Goal: Check status: Check status

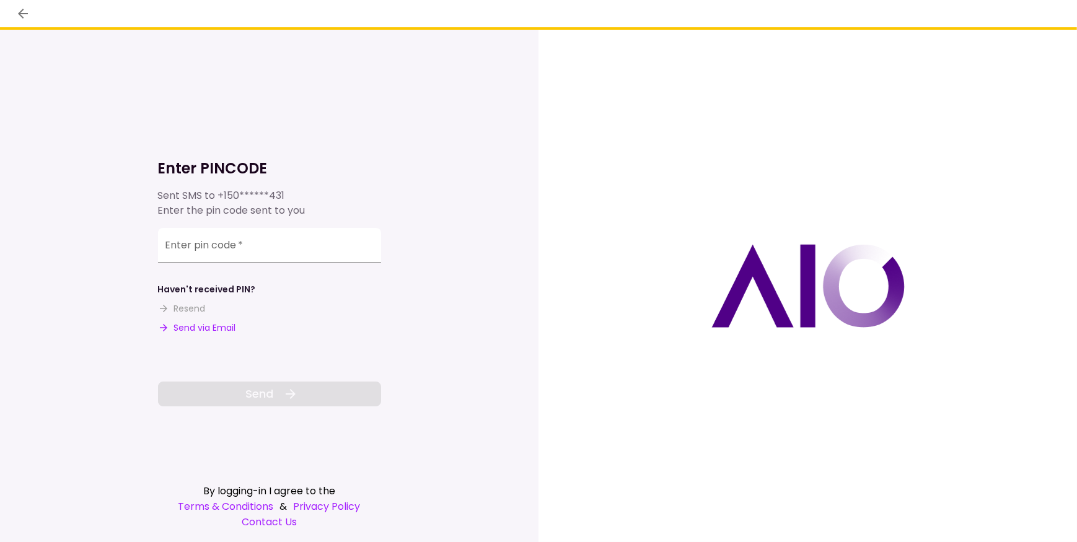
click at [222, 248] on input "Enter pin code   *" at bounding box center [269, 245] width 223 height 35
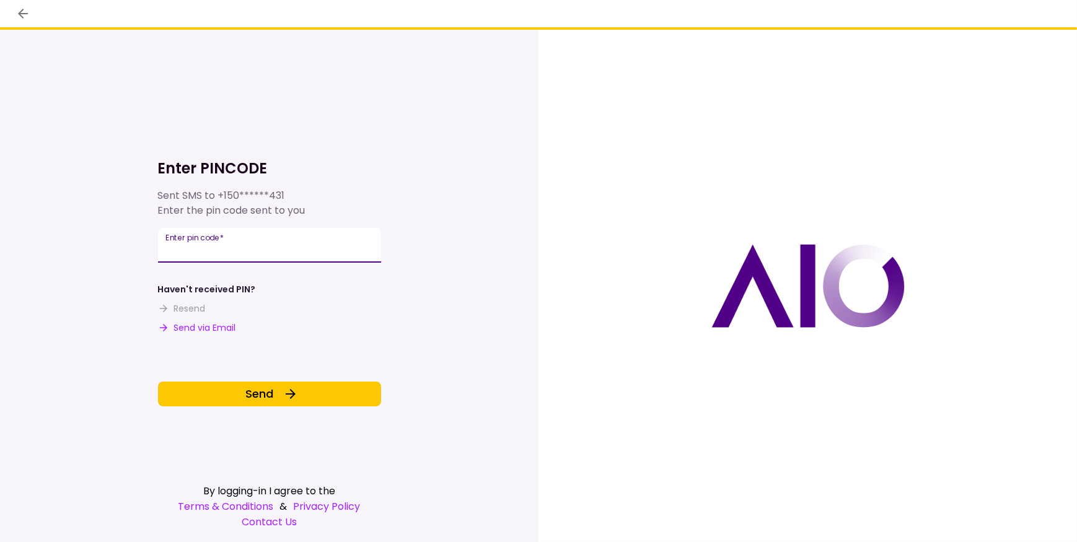
type input "******"
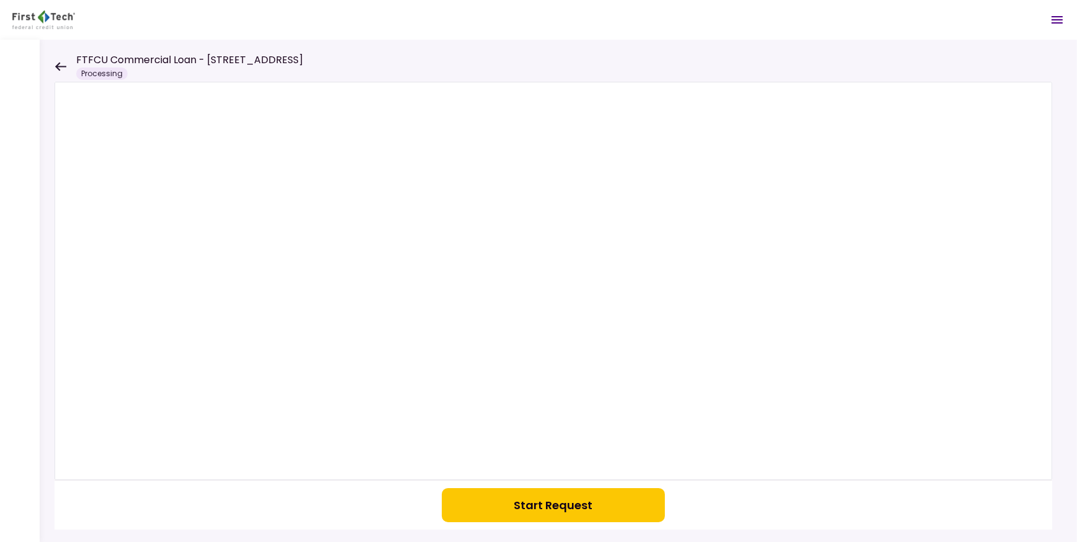
click at [535, 508] on button "Start Request" at bounding box center [553, 505] width 223 height 34
drag, startPoint x: 62, startPoint y: 64, endPoint x: 53, endPoint y: 121, distance: 57.1
click at [62, 64] on icon at bounding box center [61, 66] width 12 height 9
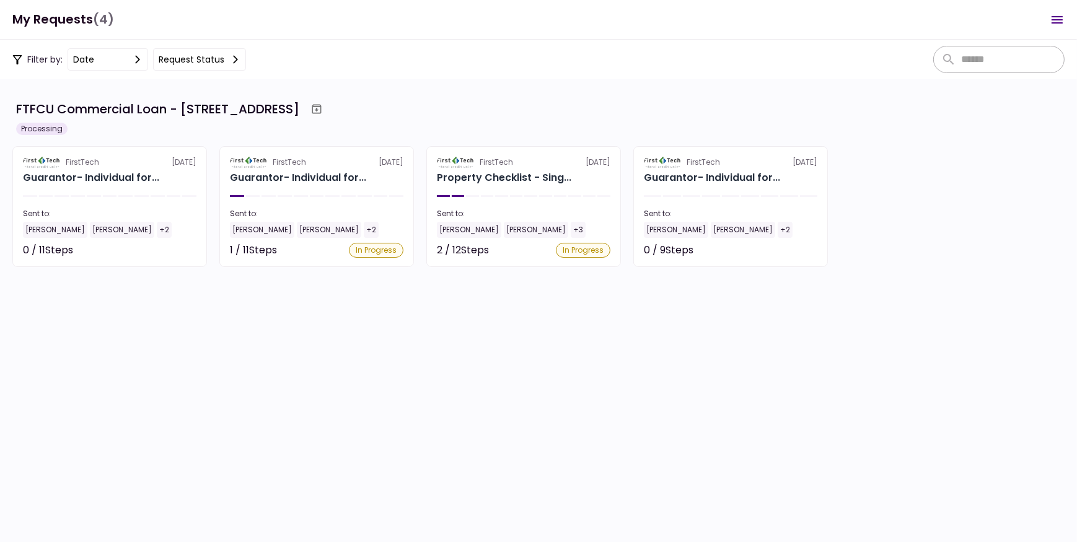
click at [204, 56] on button "Request status" at bounding box center [199, 59] width 93 height 22
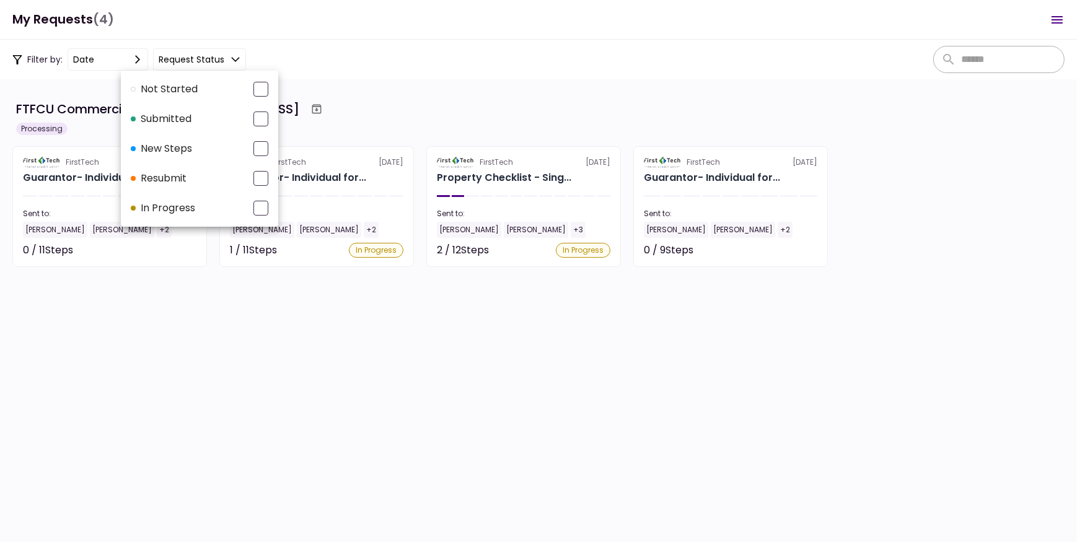
click at [204, 56] on div at bounding box center [538, 271] width 1077 height 542
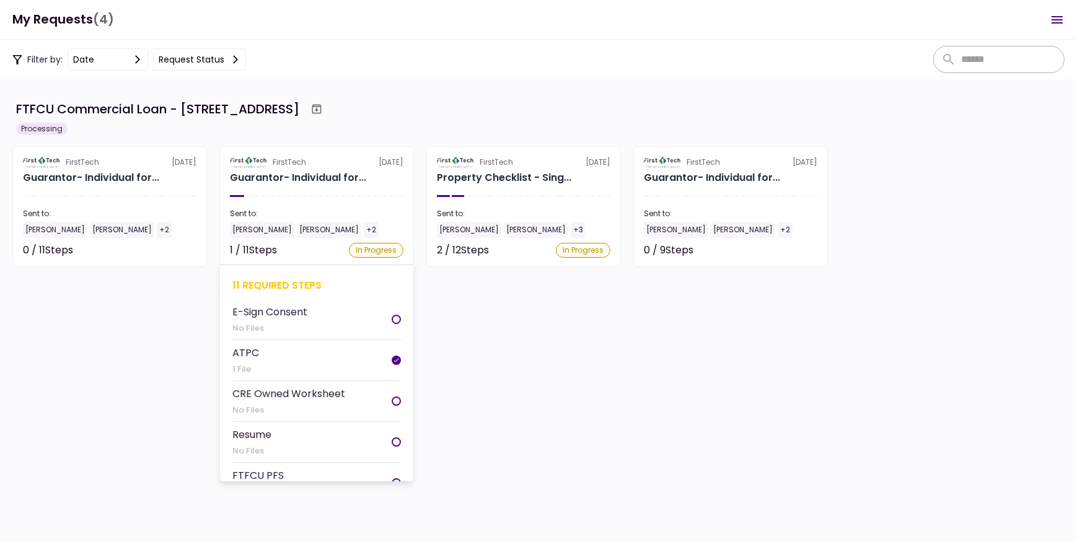
click at [281, 365] on li "ATPC 1 File" at bounding box center [316, 360] width 168 height 41
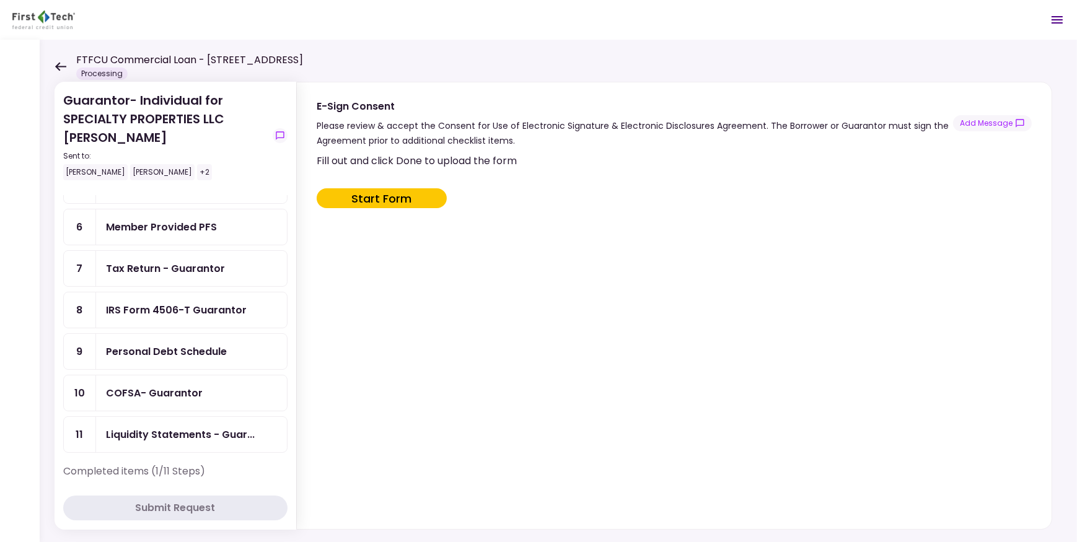
scroll to position [215, 0]
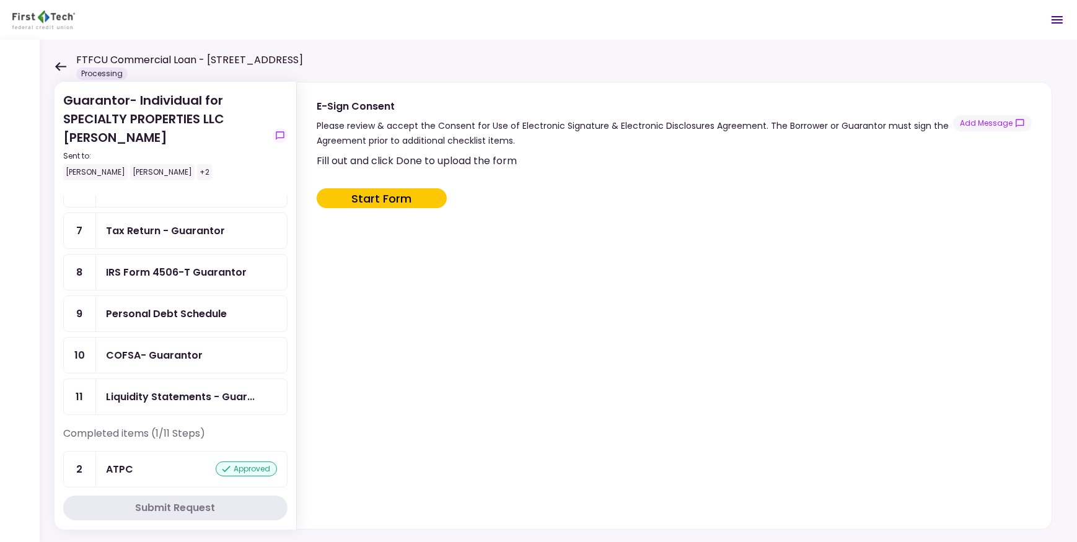
click at [241, 461] on div "approved" at bounding box center [246, 468] width 61 height 15
